Goal: Task Accomplishment & Management: Manage account settings

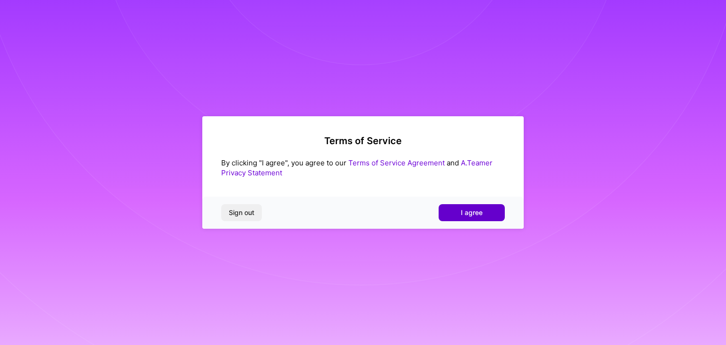
click at [468, 213] on span "I agree" at bounding box center [472, 212] width 22 height 9
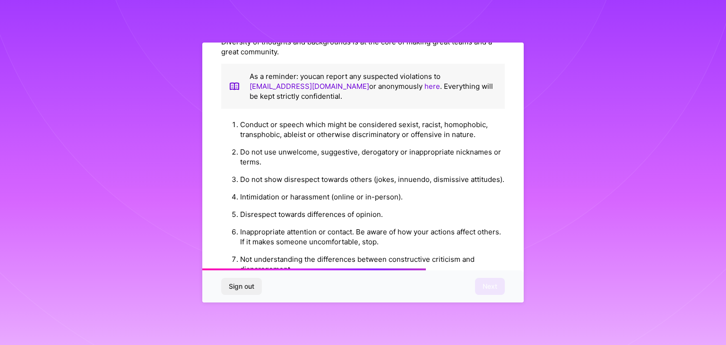
scroll to position [1079, 0]
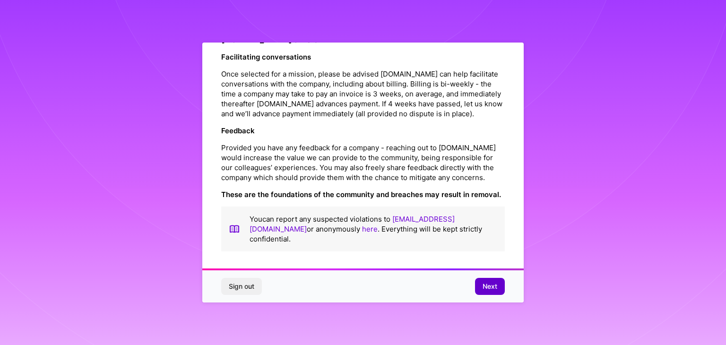
click at [489, 282] on span "Next" at bounding box center [489, 286] width 15 height 9
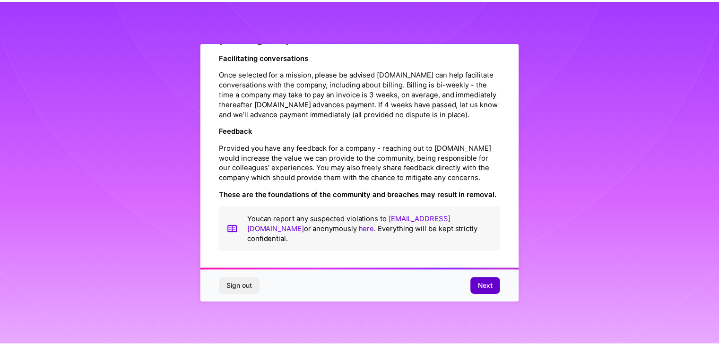
scroll to position [0, 0]
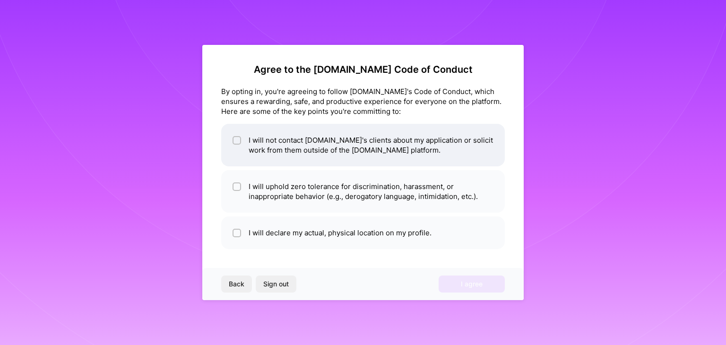
click at [240, 142] on input "checkbox" at bounding box center [237, 140] width 7 height 7
checkbox input "true"
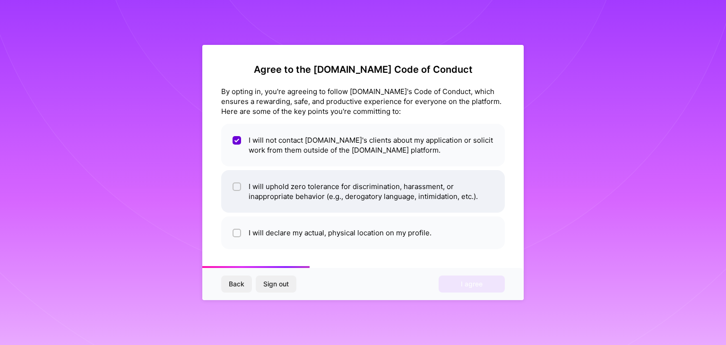
click at [240, 186] on div at bounding box center [236, 186] width 9 height 9
checkbox input "true"
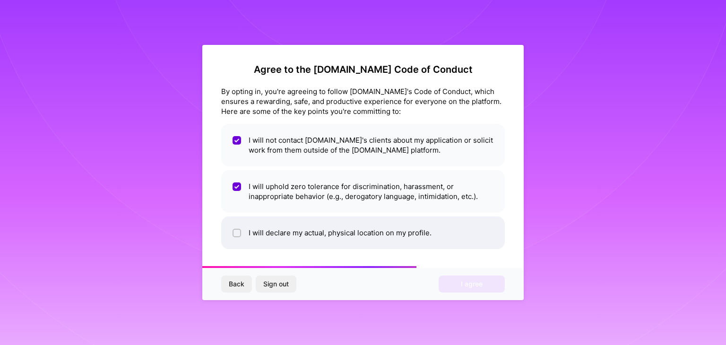
click at [241, 238] on li "I will declare my actual, physical location on my profile." at bounding box center [362, 232] width 283 height 33
checkbox input "true"
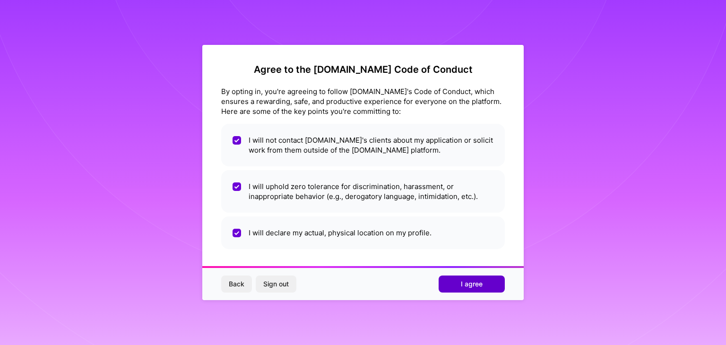
click at [452, 285] on button "I agree" at bounding box center [471, 283] width 66 height 17
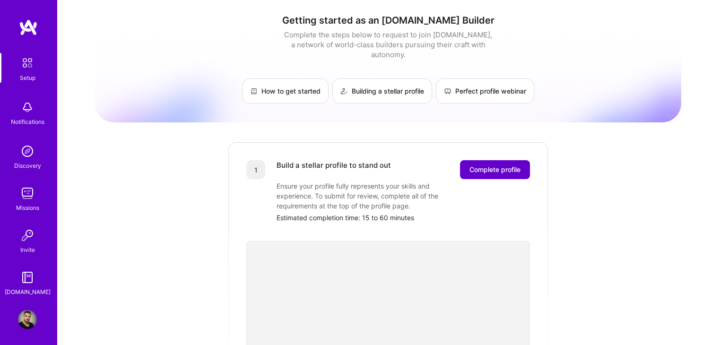
click at [483, 165] on span "Complete profile" at bounding box center [494, 169] width 51 height 9
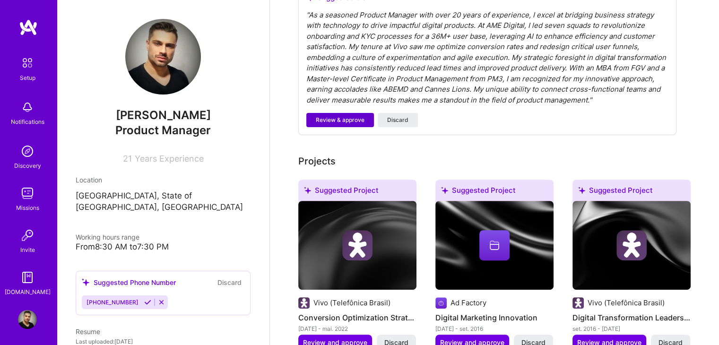
scroll to position [308, 0]
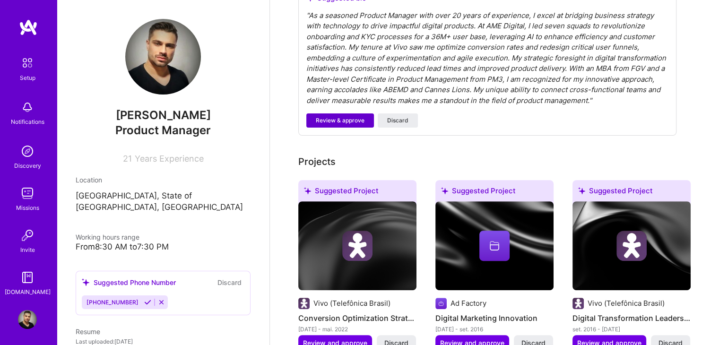
click at [326, 116] on span "Review & approve" at bounding box center [340, 120] width 49 height 9
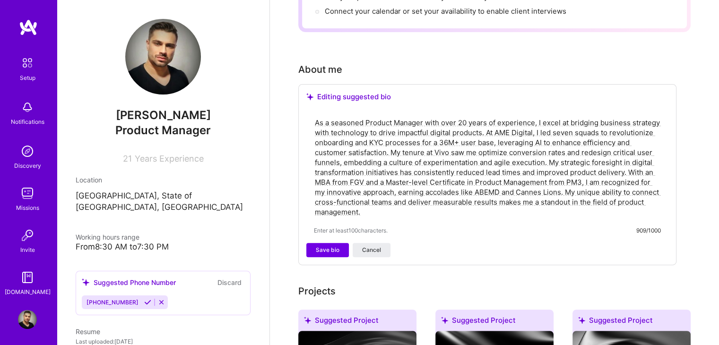
scroll to position [209, 0]
click at [322, 245] on span "Save bio" at bounding box center [328, 249] width 24 height 9
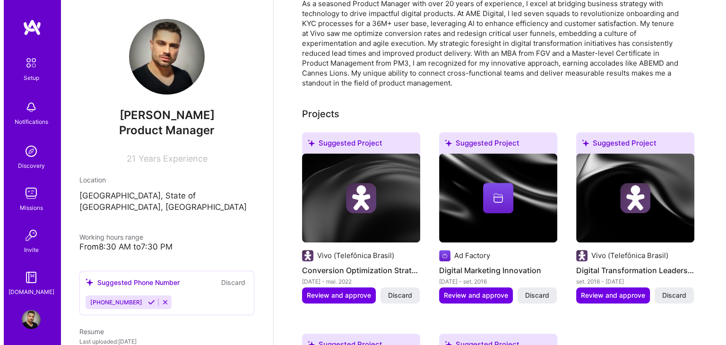
scroll to position [279, 0]
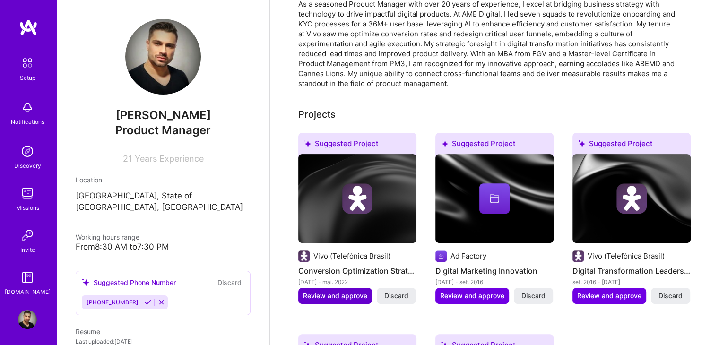
click at [327, 291] on span "Review and approve" at bounding box center [335, 295] width 64 height 9
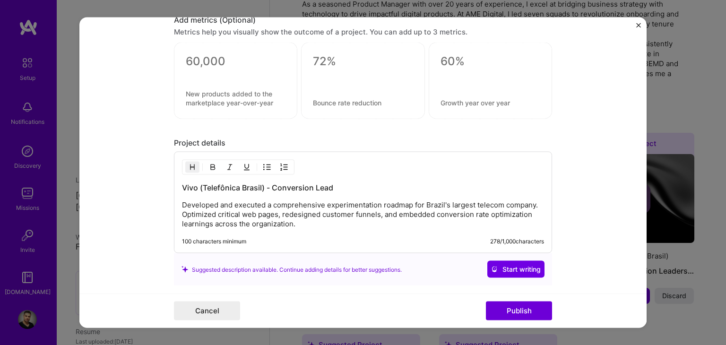
scroll to position [748, 0]
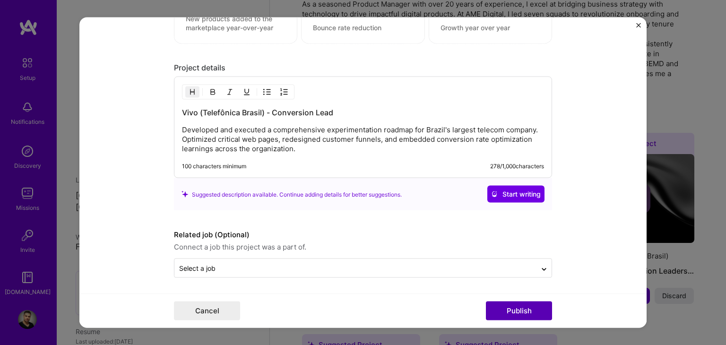
click at [522, 313] on button "Publish" at bounding box center [519, 310] width 66 height 19
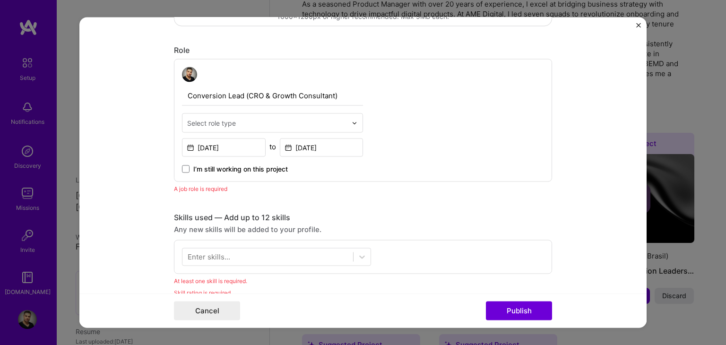
scroll to position [287, 0]
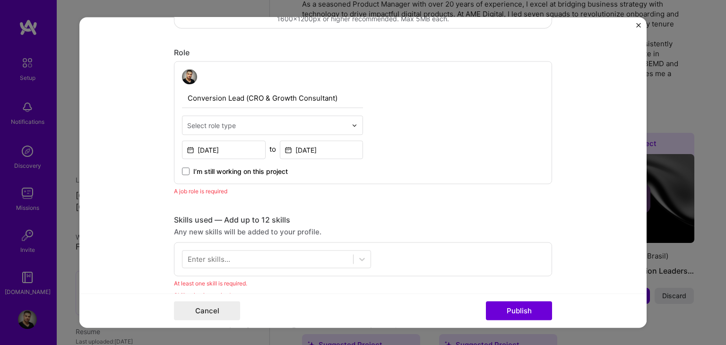
click at [206, 125] on div "Select role type" at bounding box center [211, 125] width 49 height 10
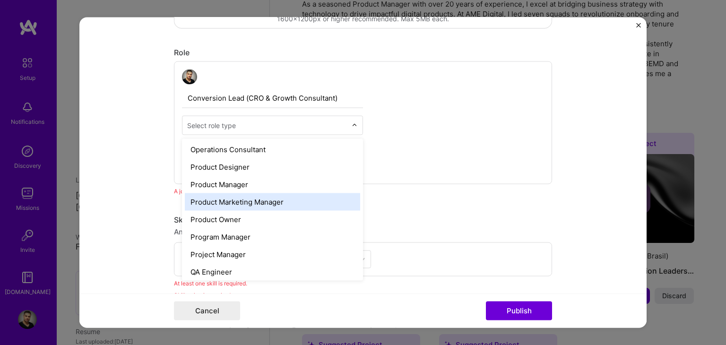
scroll to position [830, 0]
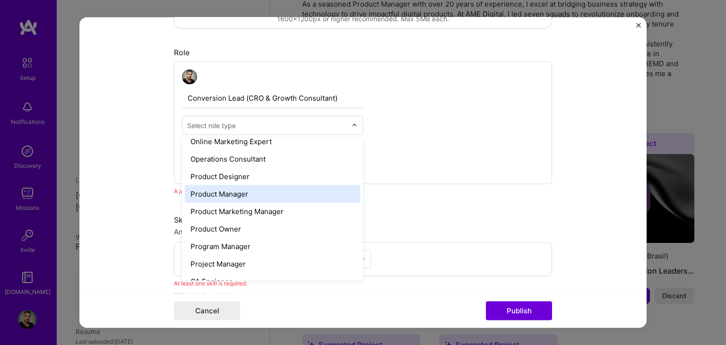
click at [248, 190] on div "Product Manager" at bounding box center [272, 193] width 175 height 17
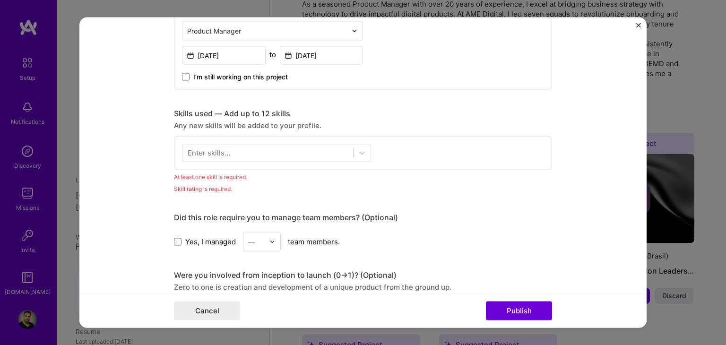
scroll to position [385, 0]
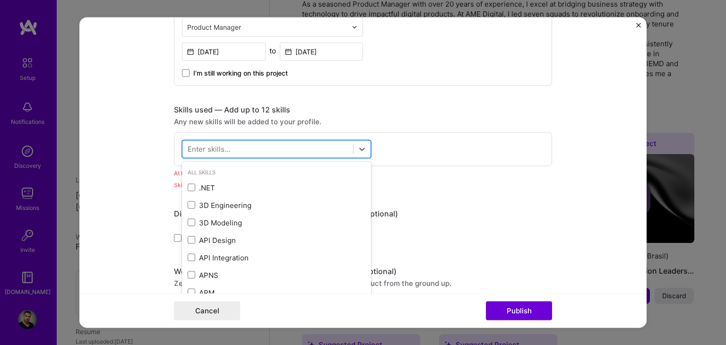
click at [231, 152] on div at bounding box center [267, 149] width 171 height 16
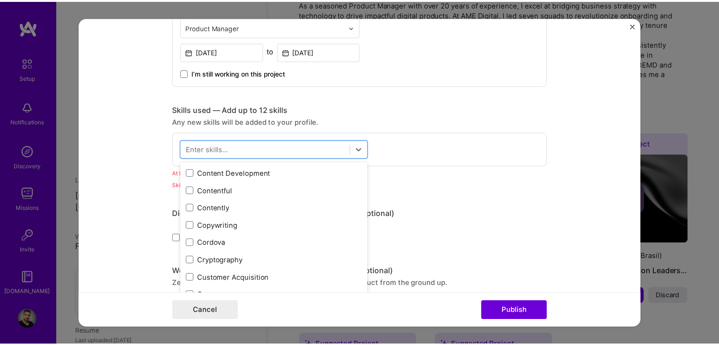
scroll to position [1323, 0]
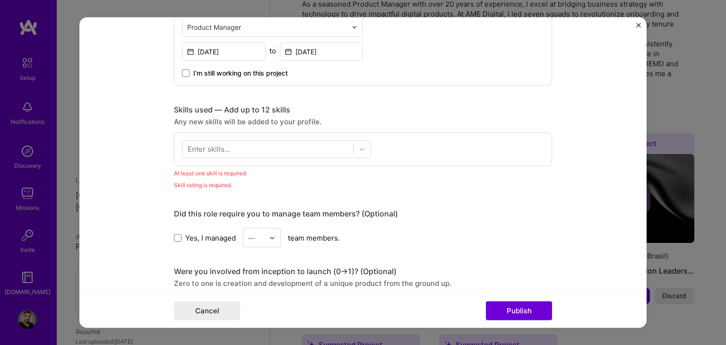
click at [437, 245] on div "Yes, I managed — team members." at bounding box center [363, 237] width 378 height 19
click at [181, 314] on button "Cancel" at bounding box center [207, 310] width 66 height 19
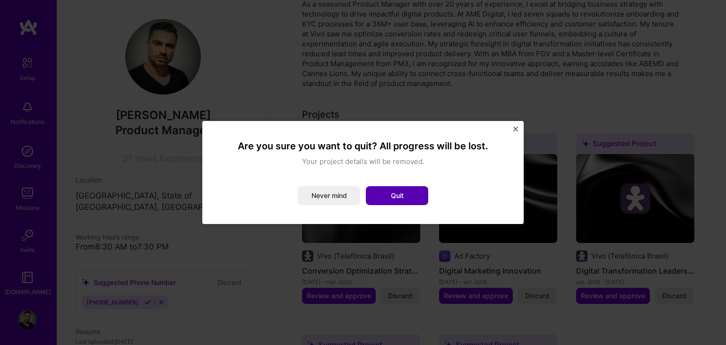
click at [390, 196] on button "Quit" at bounding box center [397, 195] width 62 height 19
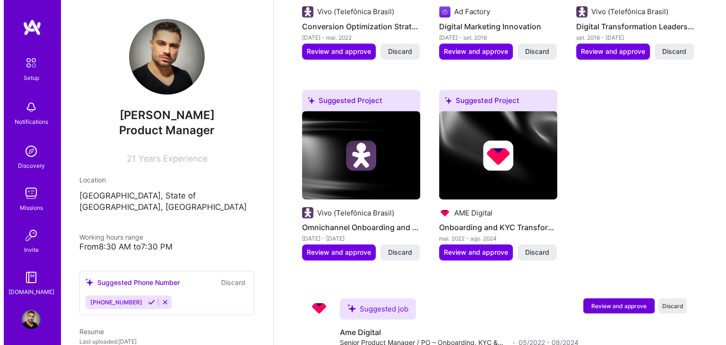
scroll to position [699, 0]
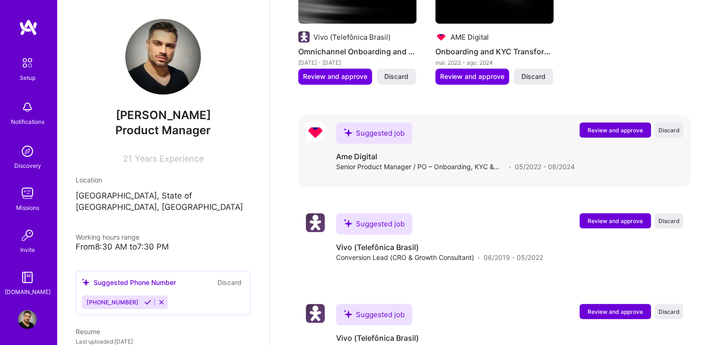
click at [601, 126] on span "Review and approve" at bounding box center [614, 130] width 55 height 8
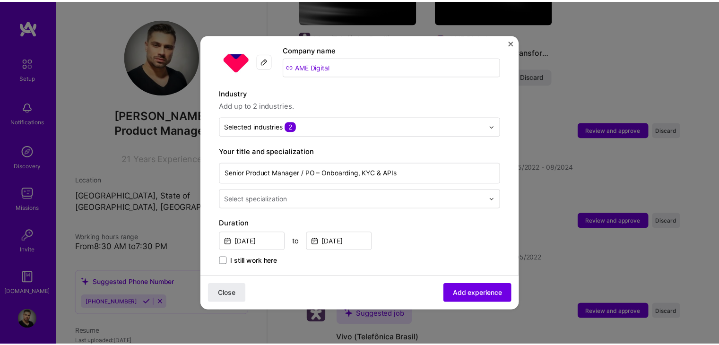
scroll to position [0, 0]
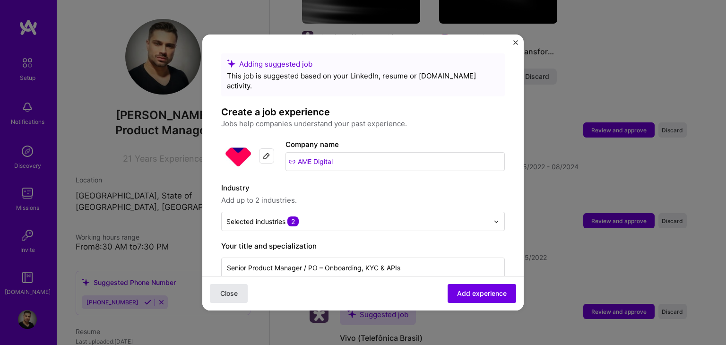
click at [229, 289] on span "Close" at bounding box center [228, 293] width 17 height 9
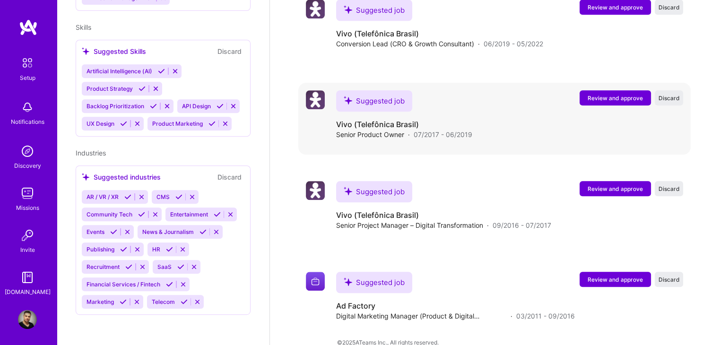
scroll to position [629, 0]
